Goal: Transaction & Acquisition: Subscribe to service/newsletter

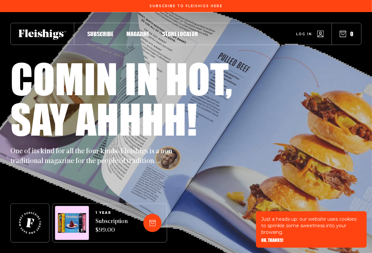
click at [97, 30] on div "Subscribe Magazine Store locator Log in 0" at bounding box center [185, 34] width 351 height 22
click at [101, 31] on span "Subscribe" at bounding box center [100, 26] width 26 height 7
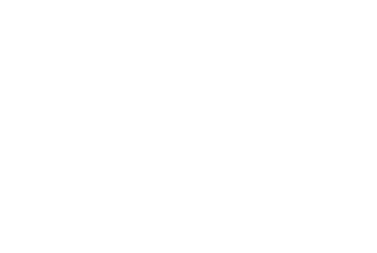
click at [102, 0] on html "/magazine/subscription" at bounding box center [188, 0] width 377 height 0
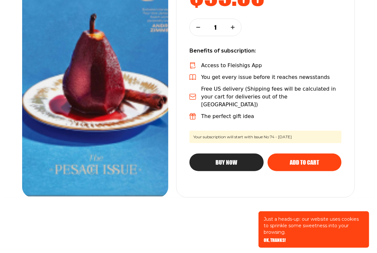
scroll to position [173, 0]
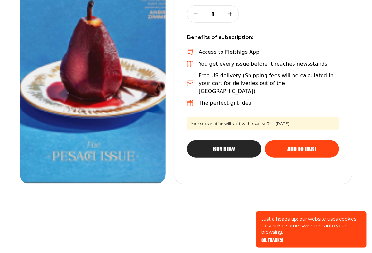
click at [232, 140] on button "Buy Now" at bounding box center [224, 149] width 74 height 18
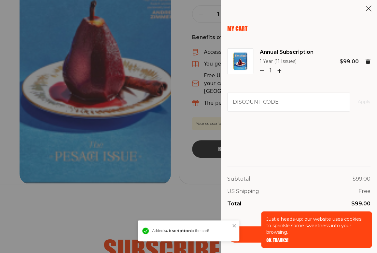
click at [249, 233] on link "Checkout" at bounding box center [298, 234] width 143 height 16
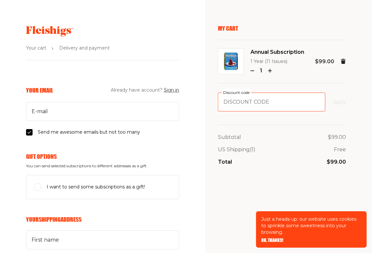
click at [261, 110] on input "Discount code" at bounding box center [271, 101] width 107 height 19
paste input "FARMFRESH"
type input "FARMFRESH"
drag, startPoint x: 334, startPoint y: 99, endPoint x: 343, endPoint y: 99, distance: 9.1
click at [335, 99] on button "Apply" at bounding box center [339, 102] width 13 height 8
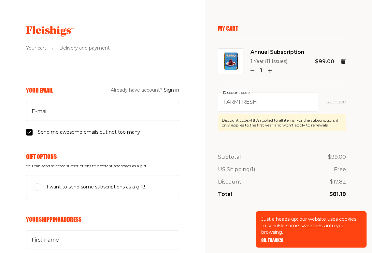
click at [338, 101] on button "Remove" at bounding box center [336, 102] width 20 height 8
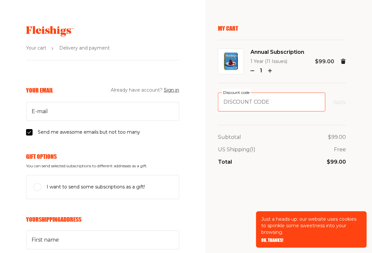
click at [302, 105] on input "Discount code" at bounding box center [271, 101] width 107 height 19
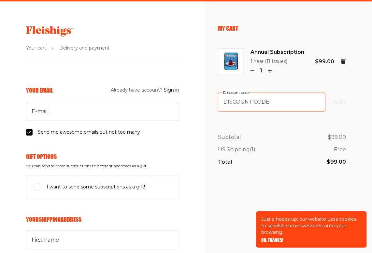
click at [269, 101] on input "Discount code" at bounding box center [271, 101] width 107 height 19
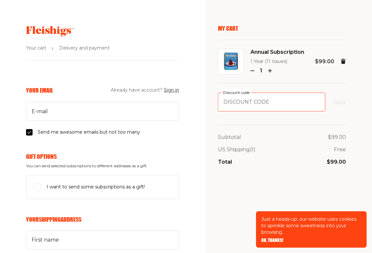
paste input "FARMFRESH"
type input "FARMFRESH"
click at [332, 100] on form "FARMFRESH Discount code Apply" at bounding box center [282, 101] width 128 height 19
click at [336, 101] on button "Apply" at bounding box center [339, 102] width 13 height 8
